Goal: Transaction & Acquisition: Purchase product/service

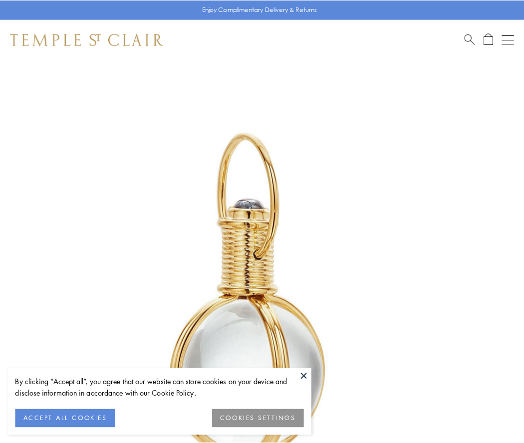
scroll to position [261, 0]
